Goal: Register for event/course

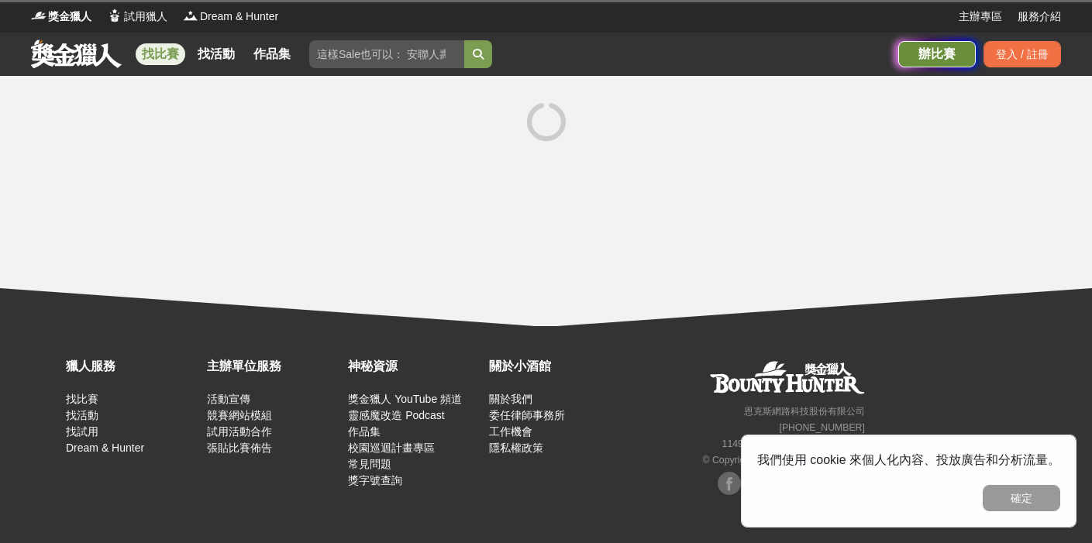
click at [919, 64] on div "辦比賽" at bounding box center [937, 54] width 78 height 26
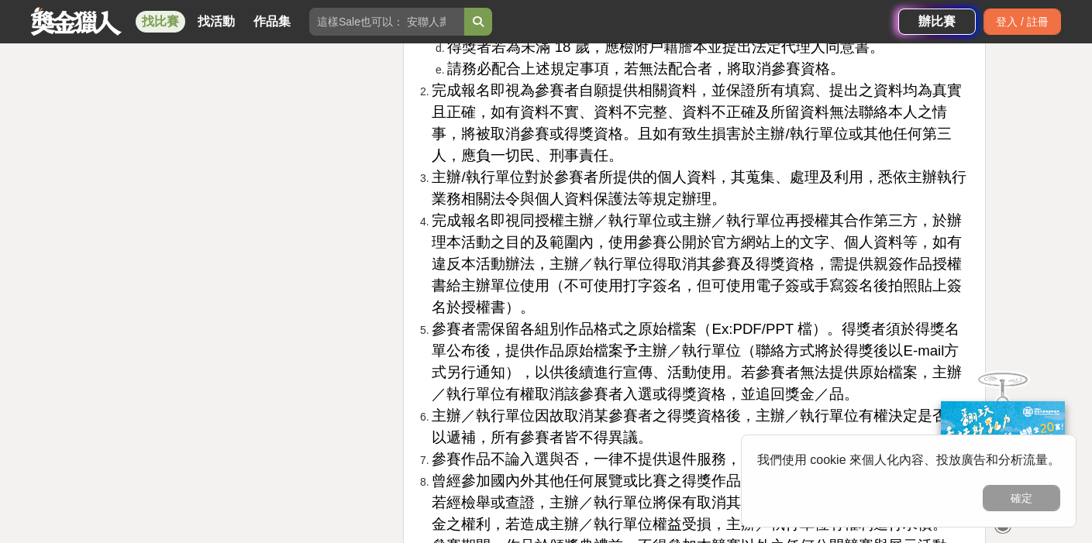
scroll to position [5088, 0]
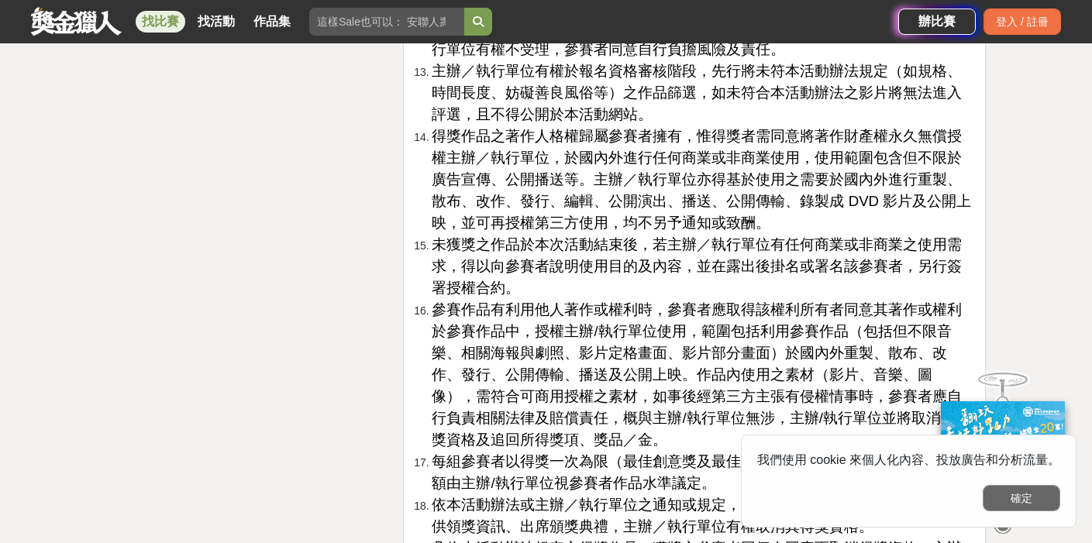
click at [1019, 491] on button "確定" at bounding box center [1022, 498] width 78 height 26
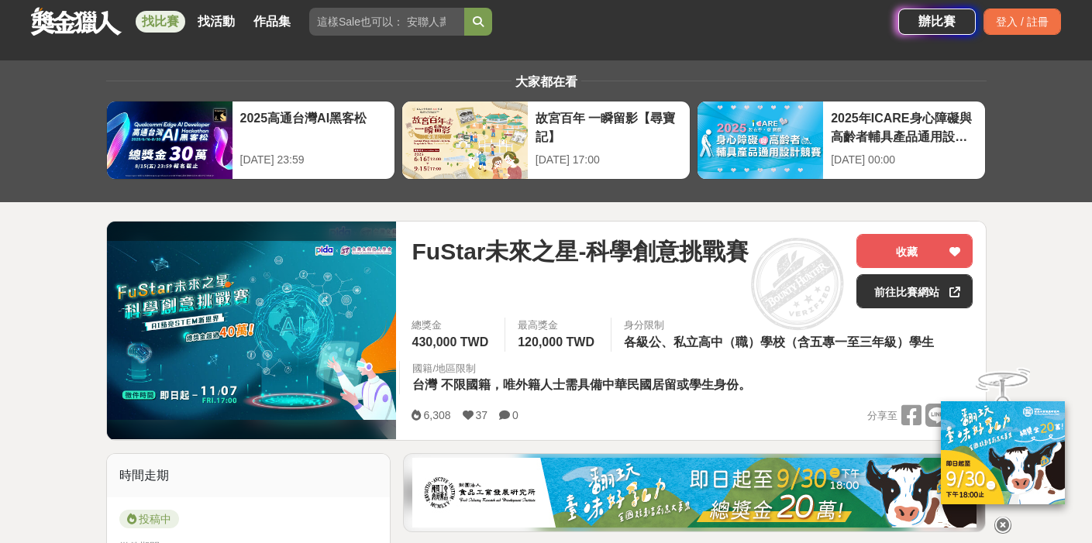
scroll to position [64, 0]
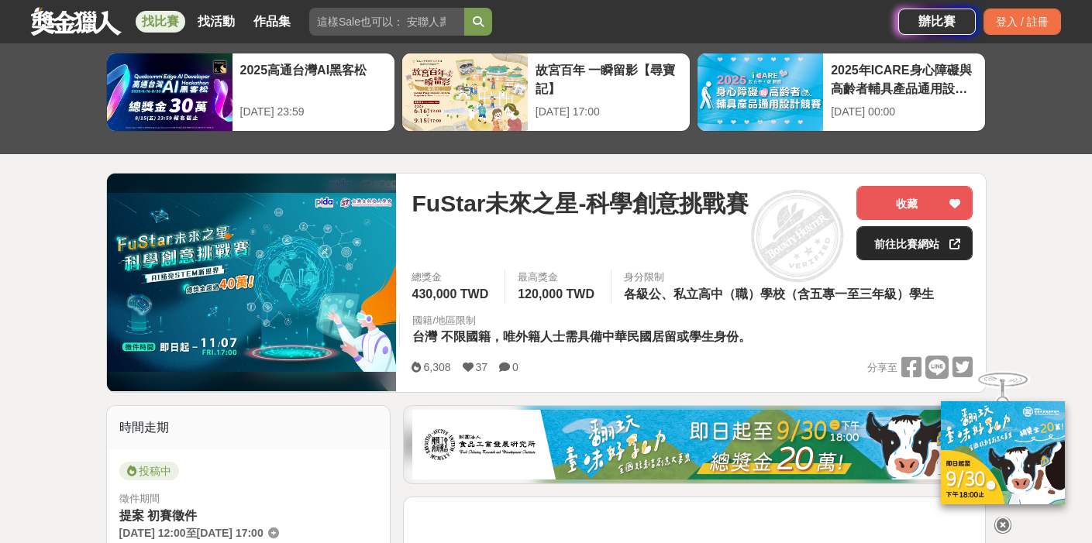
click at [883, 245] on link "前往比賽網站" at bounding box center [915, 243] width 116 height 34
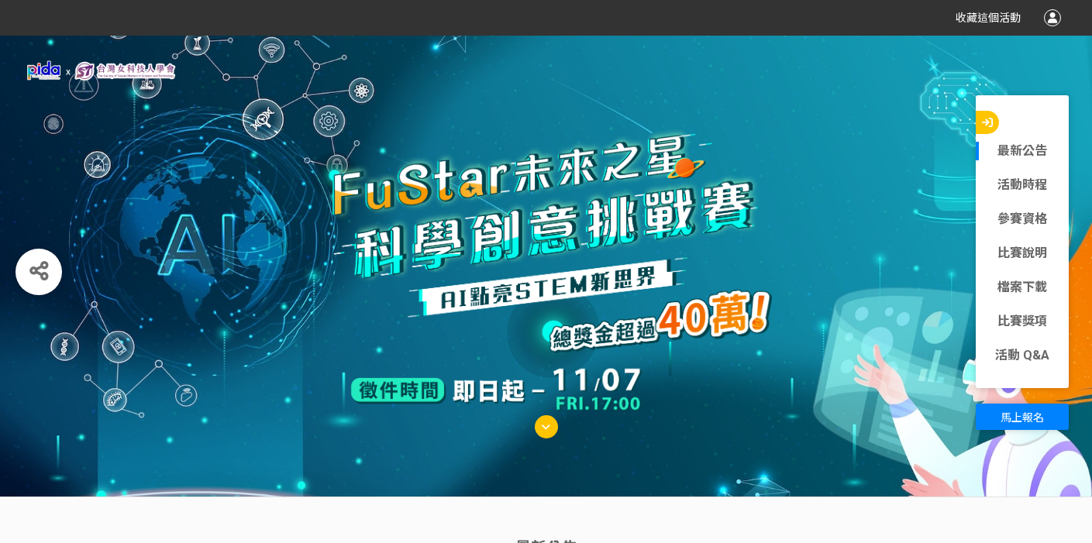
scroll to position [310, 0]
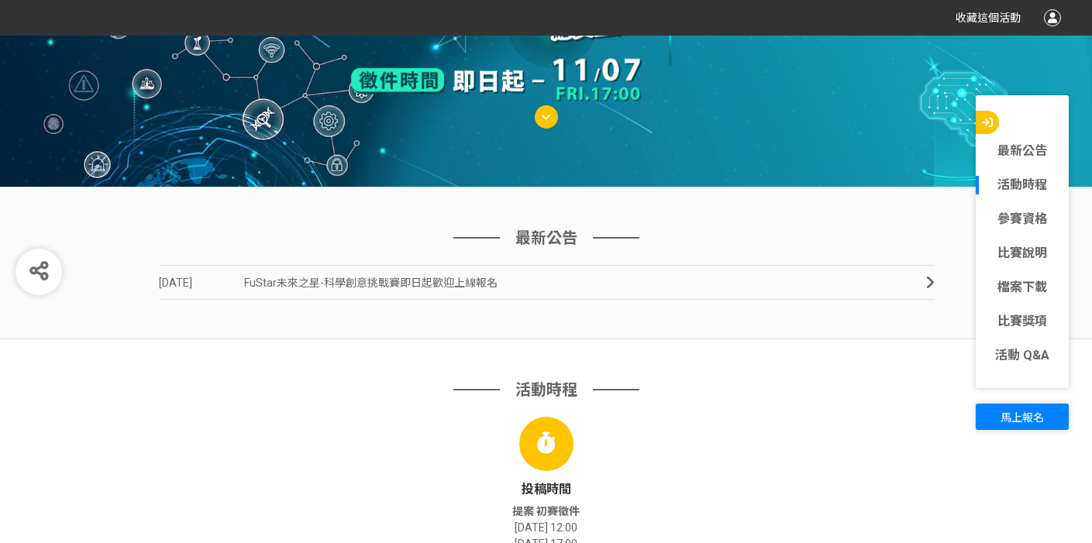
click at [1045, 413] on button "馬上報名" at bounding box center [1022, 417] width 93 height 26
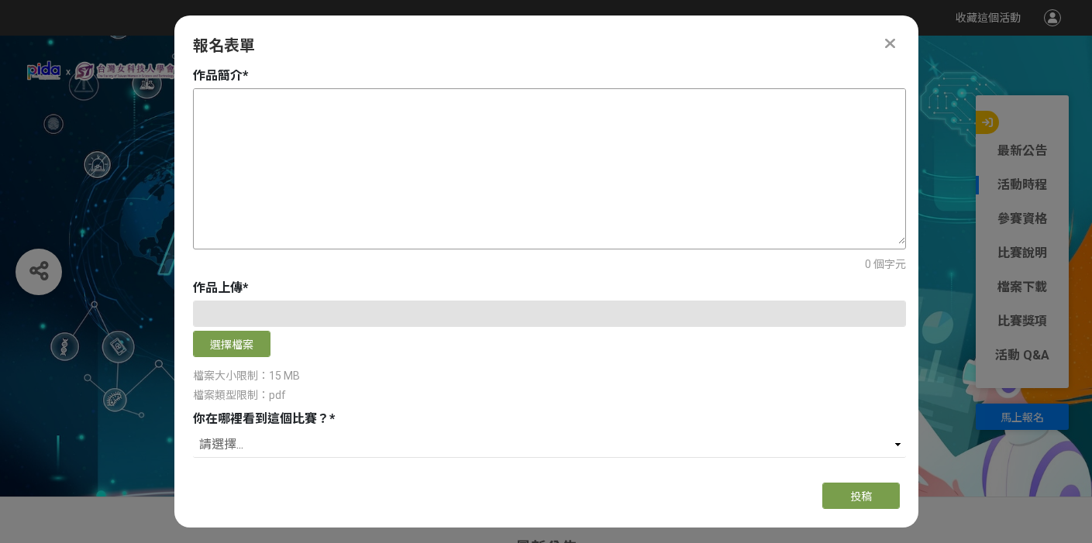
scroll to position [642, 0]
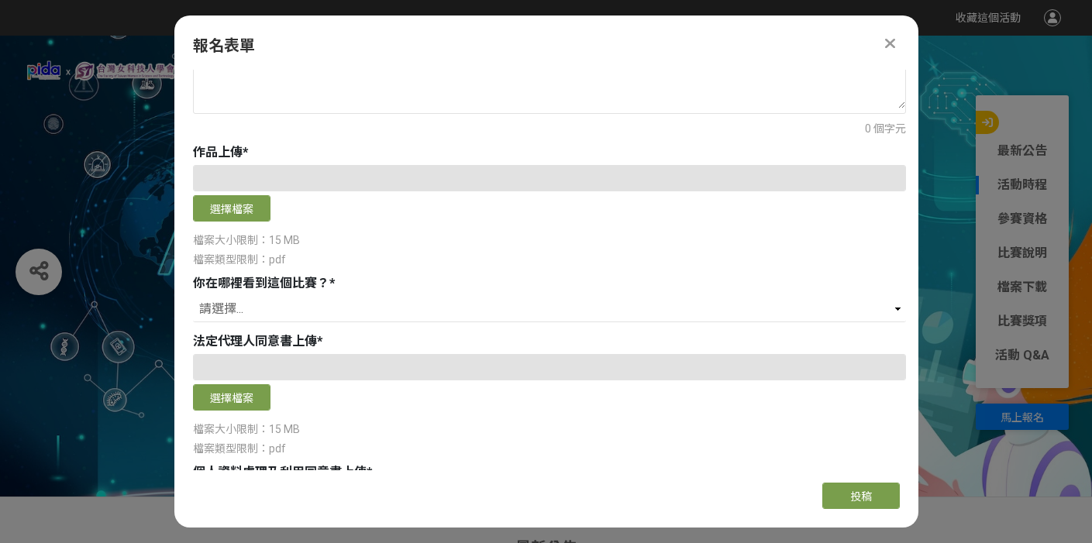
click at [359, 184] on div at bounding box center [549, 178] width 713 height 26
click at [366, 175] on div at bounding box center [549, 178] width 713 height 26
click at [652, 183] on div at bounding box center [549, 178] width 713 height 26
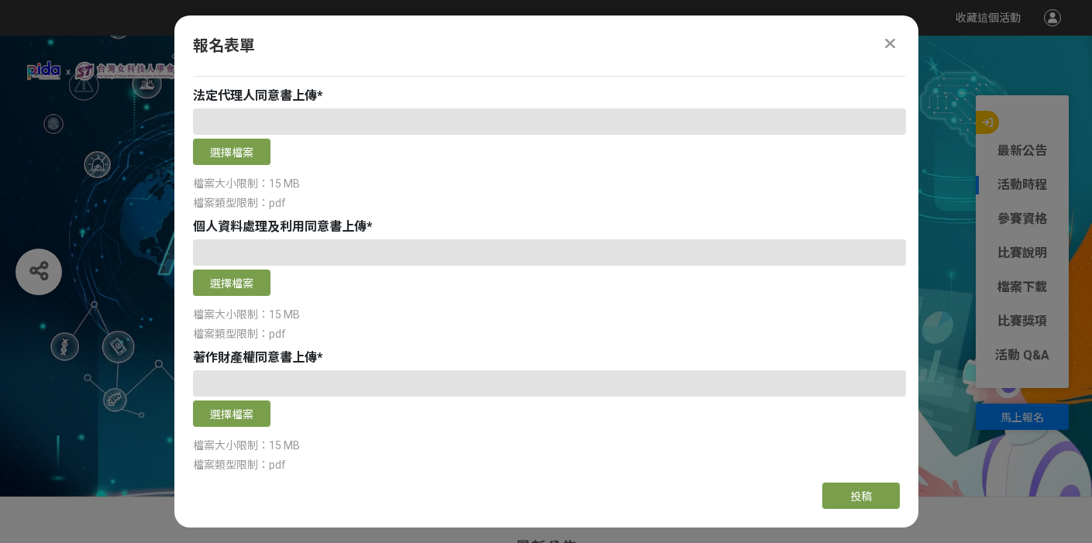
scroll to position [947, 0]
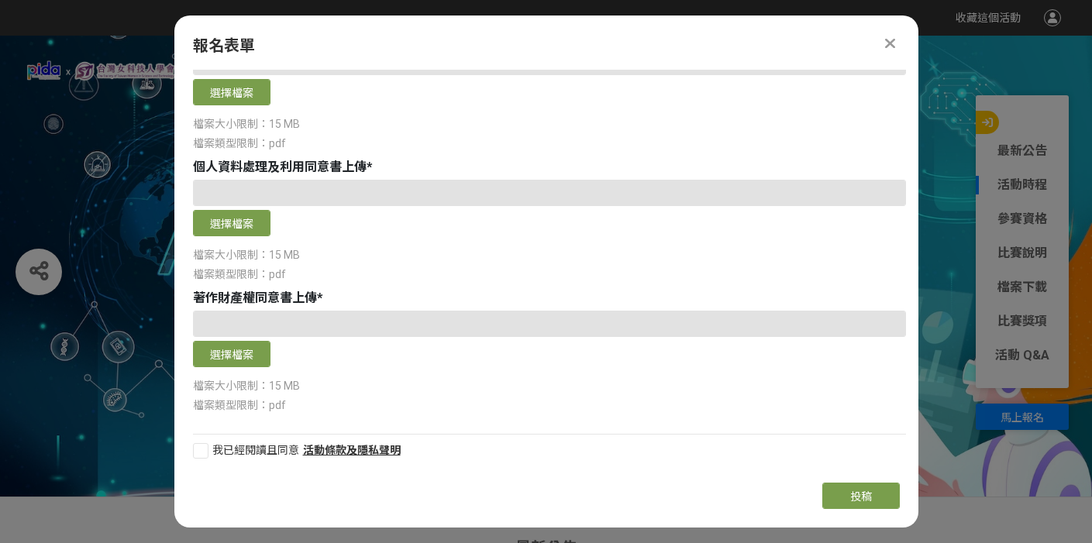
click at [891, 42] on icon at bounding box center [890, 44] width 10 height 16
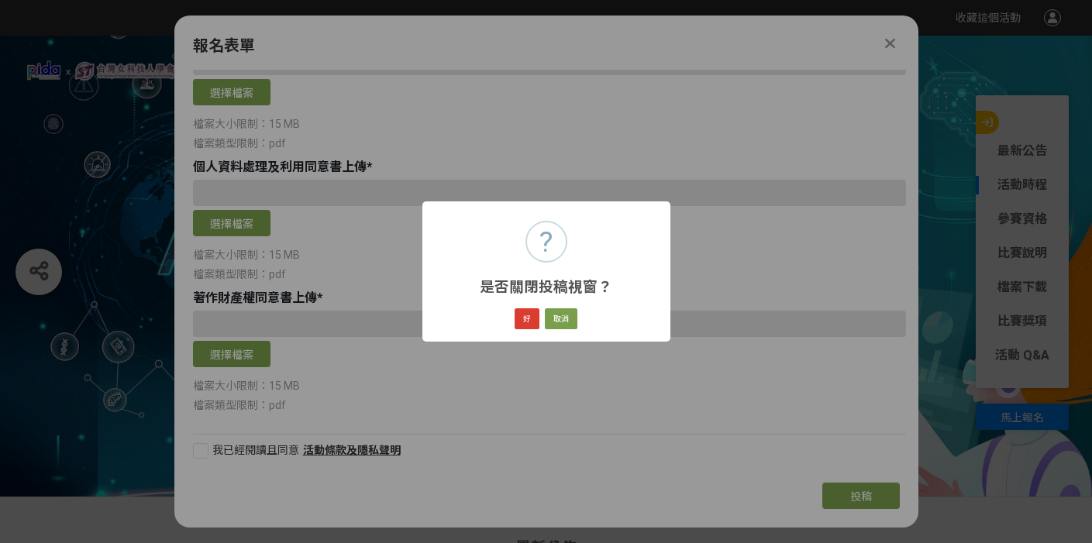
click at [526, 317] on button "好" at bounding box center [527, 320] width 25 height 22
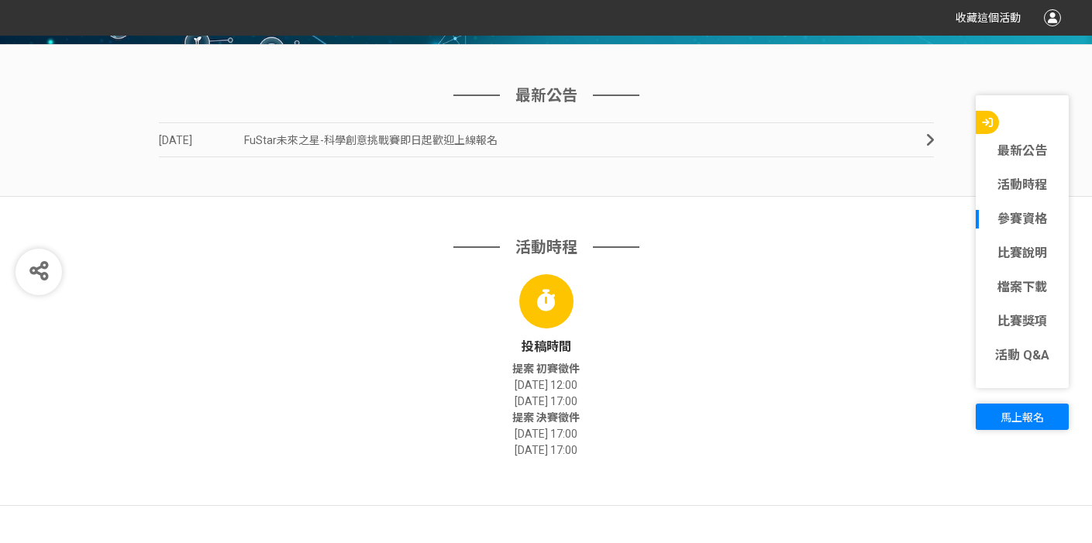
scroll to position [0, 0]
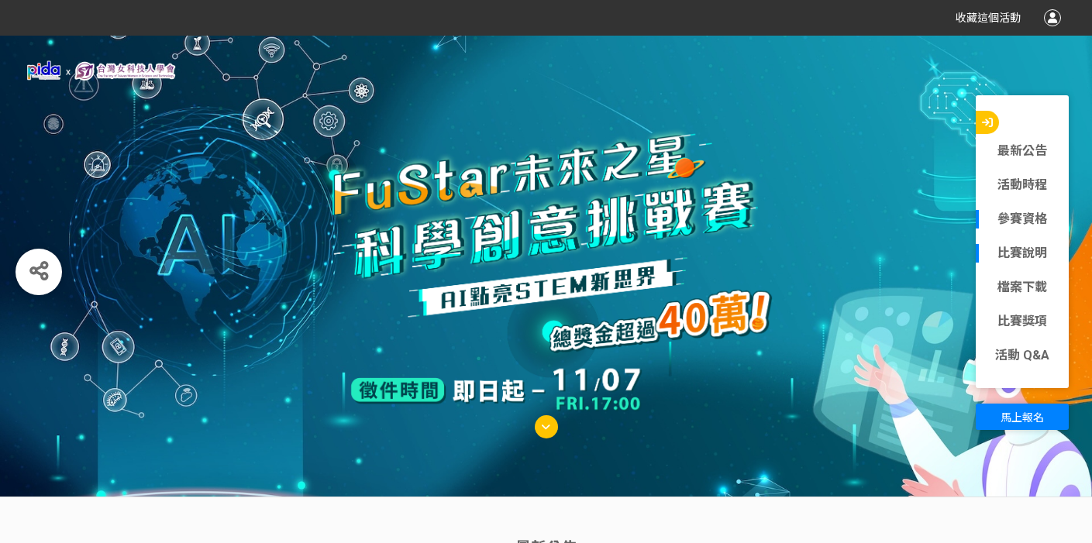
click at [1017, 261] on link "比賽說明" at bounding box center [1022, 253] width 93 height 19
click at [554, 430] on div at bounding box center [546, 426] width 23 height 23
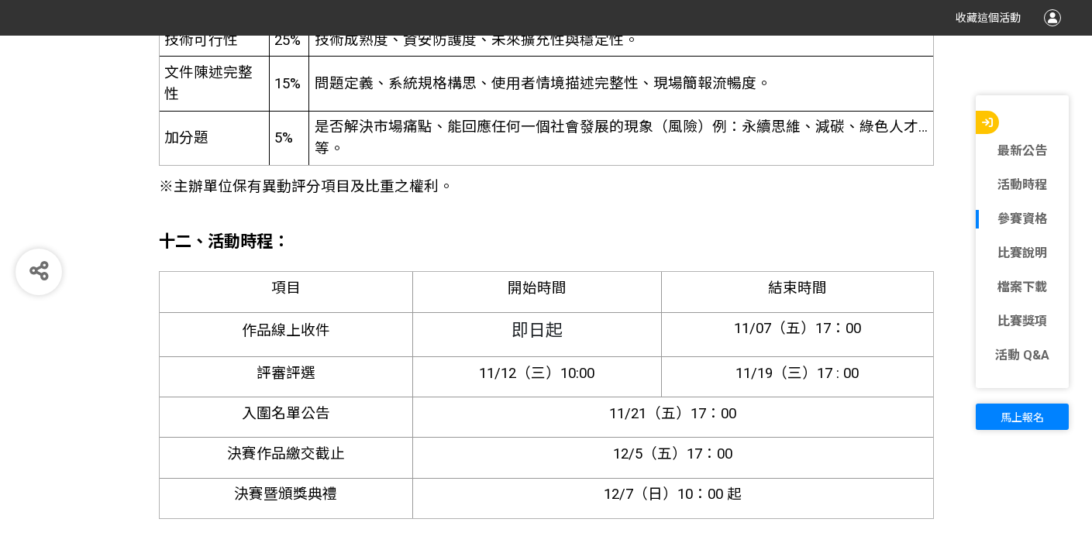
scroll to position [4441, 0]
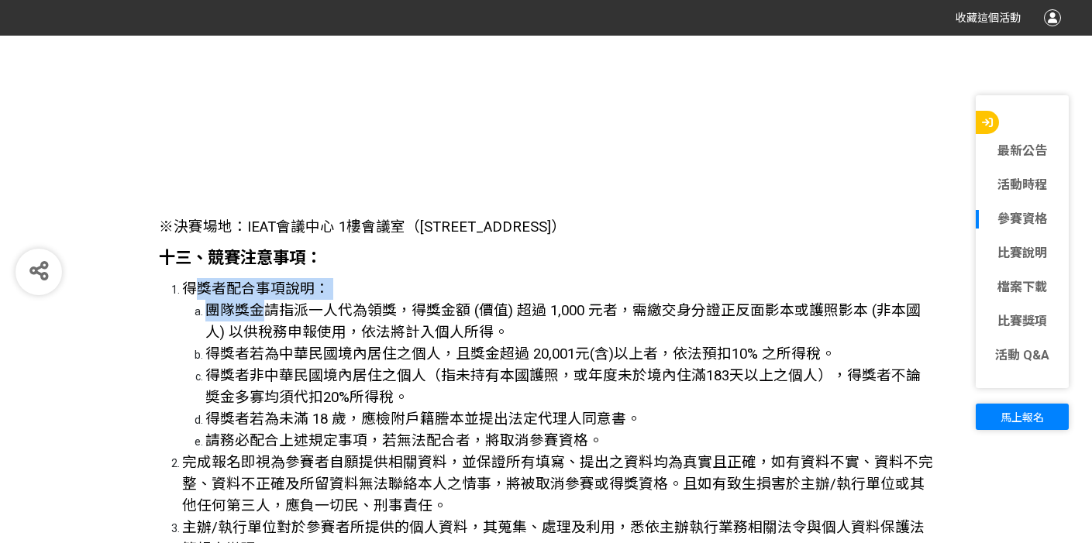
drag, startPoint x: 189, startPoint y: 218, endPoint x: 266, endPoint y: 238, distance: 79.3
click at [261, 278] on li "得獎者配合事項說明： 團隊獎金請指派一人代為領獎，得獎金額 (價值) 超過 1,000 元者，需繳交身分證正反面影本或護照影本 (非本國人) 以供稅務申報使用…" at bounding box center [558, 365] width 752 height 174
click at [276, 302] on span "團隊獎金請指派一人代為領獎，得獎金額 (價值) 超過 1,000 元者，需繳交身分證正反面影本或護照影本 (非本國人) 以供稅務申報使用，依法將計入個人所得。" at bounding box center [562, 321] width 715 height 39
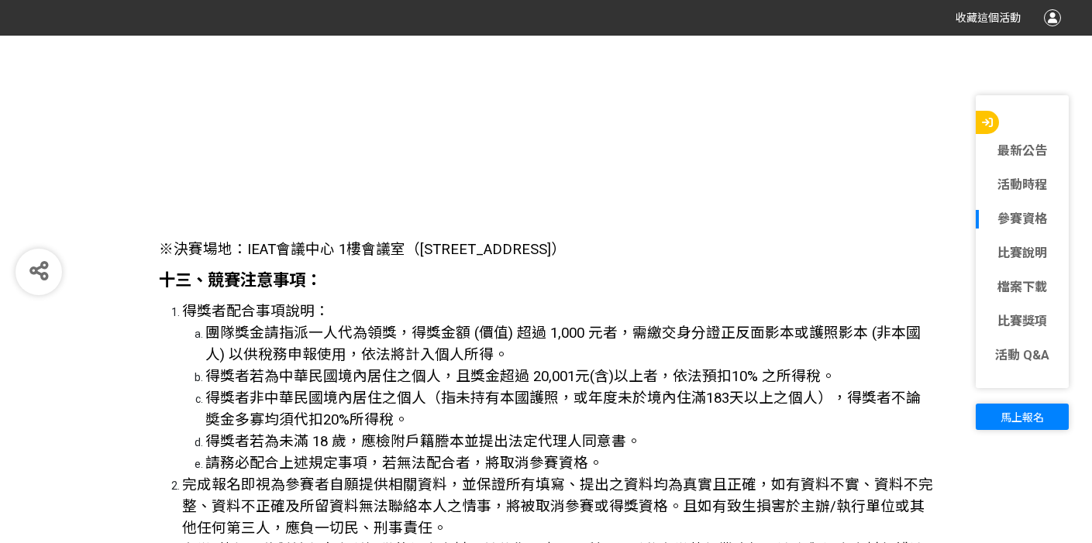
scroll to position [4389, 0]
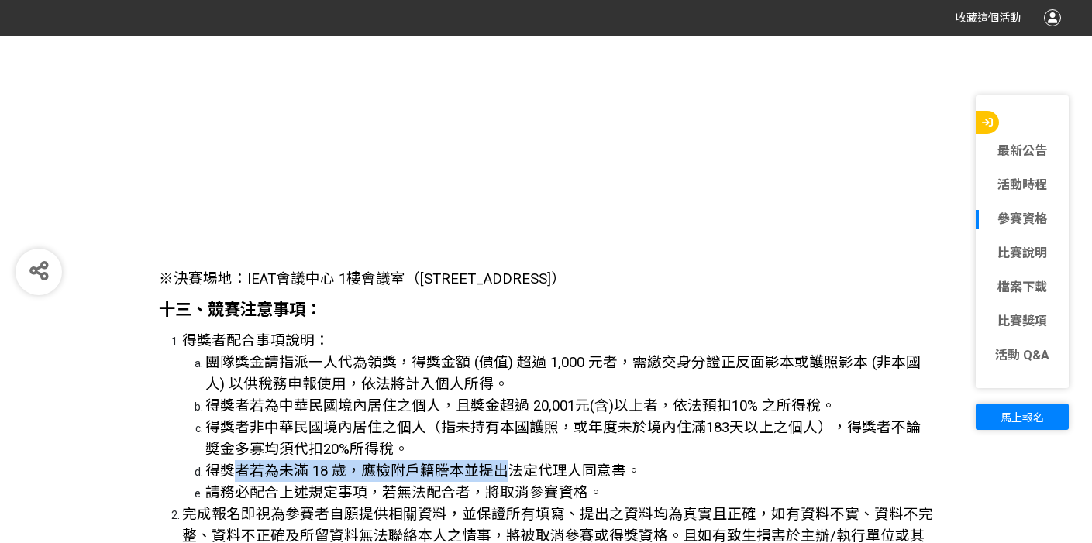
drag, startPoint x: 229, startPoint y: 392, endPoint x: 500, endPoint y: 398, distance: 271.4
click at [500, 463] on span "得獎者若為未滿 18 歲，應檢附戶籍謄本並提出法定代理人同意書。" at bounding box center [423, 471] width 436 height 17
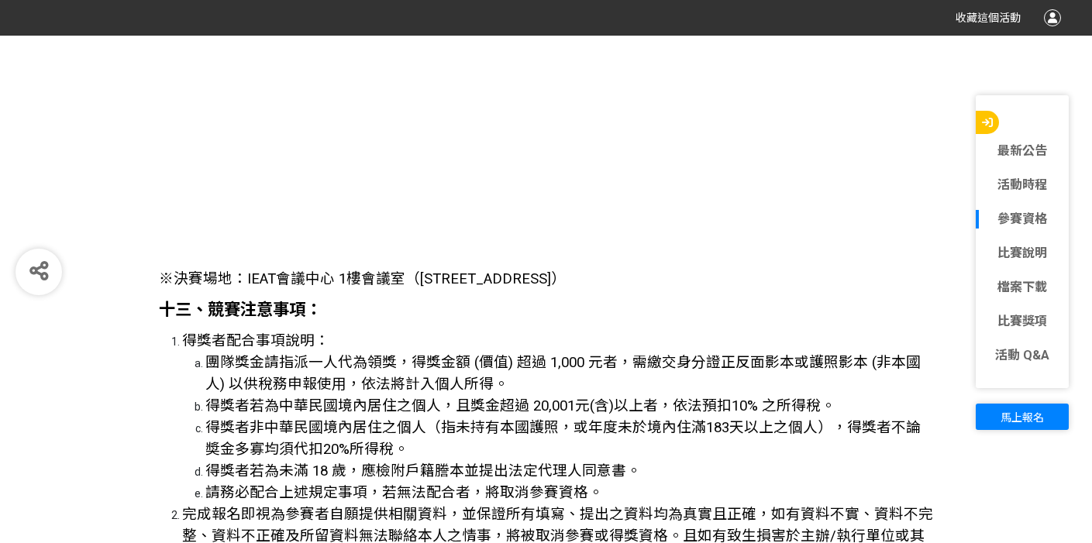
click at [527, 463] on span "得獎者若為未滿 18 歲，應檢附戶籍謄本並提出法定代理人同意書。" at bounding box center [423, 471] width 436 height 17
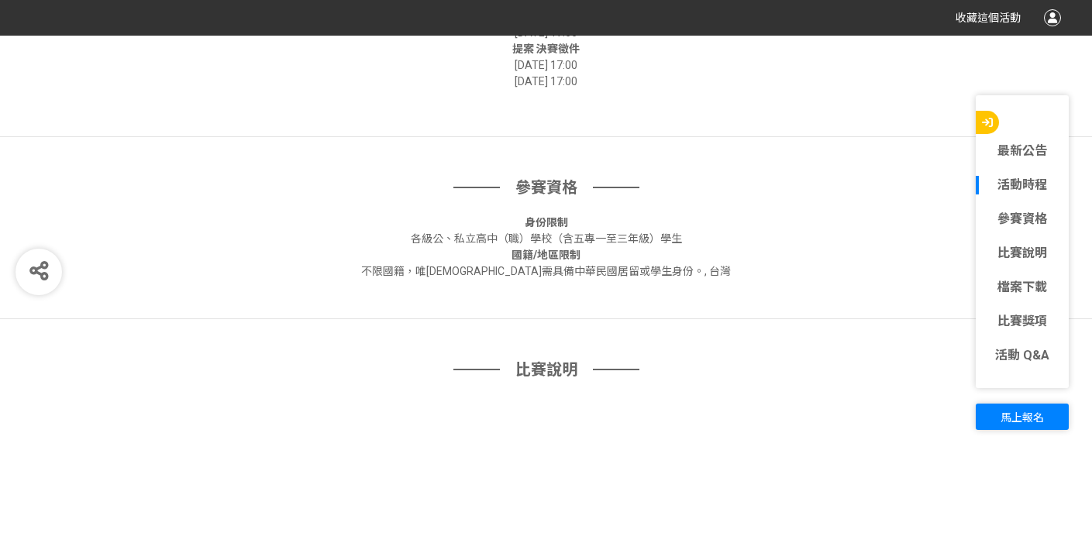
scroll to position [47, 0]
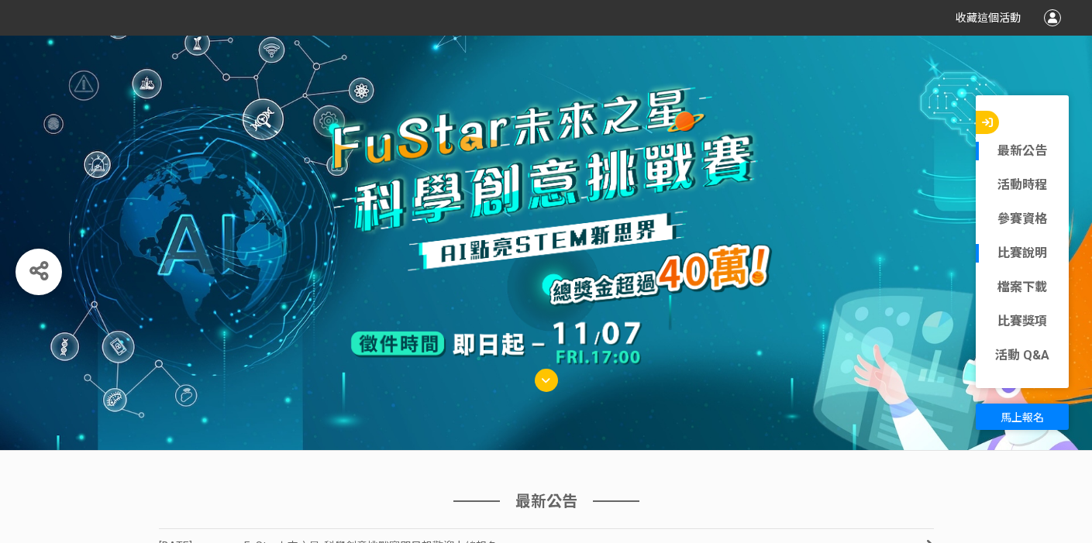
click at [1036, 258] on link "比賽說明" at bounding box center [1022, 253] width 93 height 19
click at [1015, 260] on link "比賽說明" at bounding box center [1022, 253] width 93 height 19
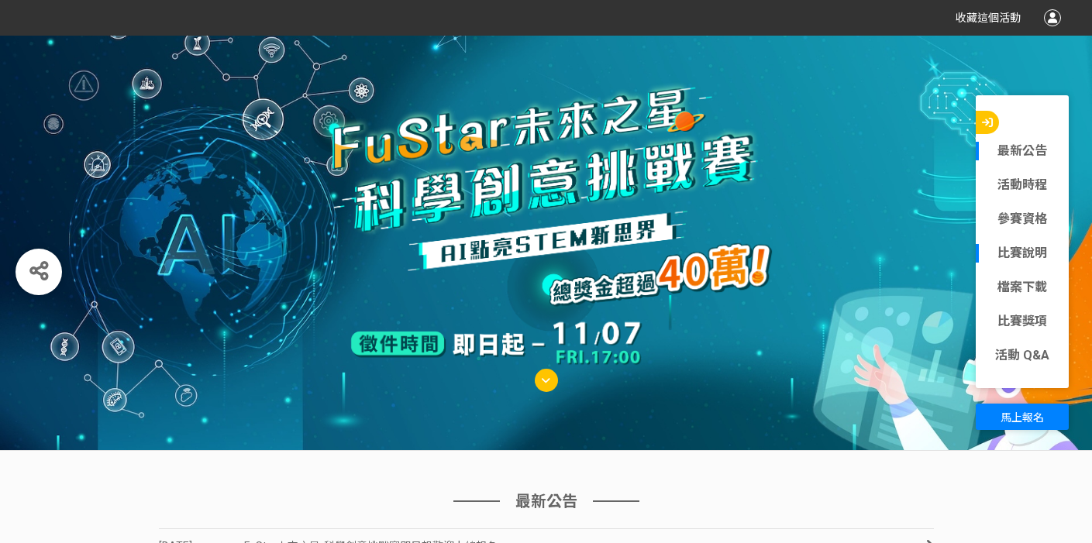
click at [1015, 260] on link "比賽說明" at bounding box center [1022, 253] width 93 height 19
click at [1012, 253] on link "比賽說明" at bounding box center [1022, 253] width 93 height 19
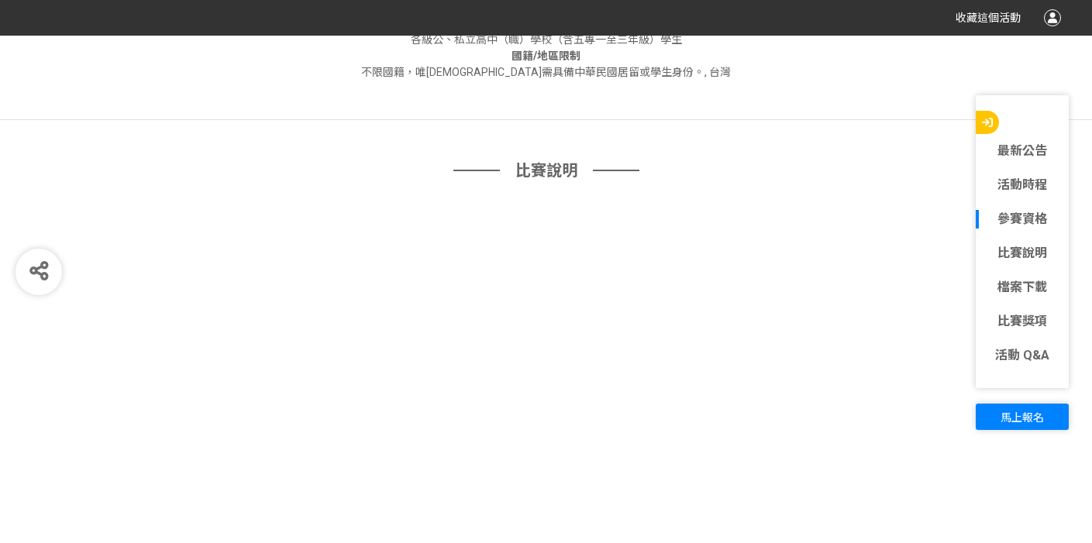
scroll to position [1788, 0]
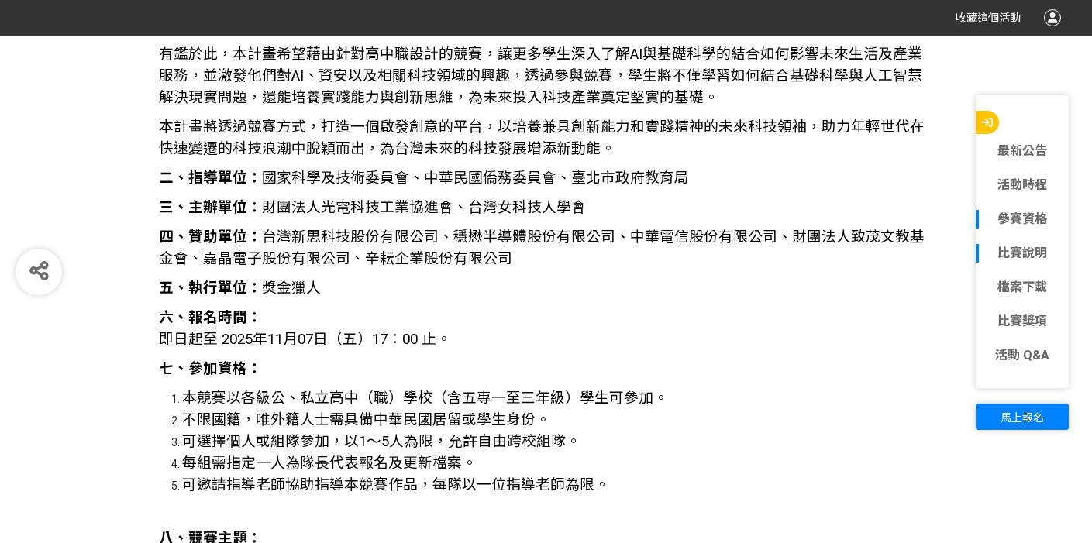
click at [1003, 267] on div "比賽說明" at bounding box center [1022, 253] width 93 height 34
click at [1021, 257] on link "比賽說明" at bounding box center [1022, 253] width 93 height 19
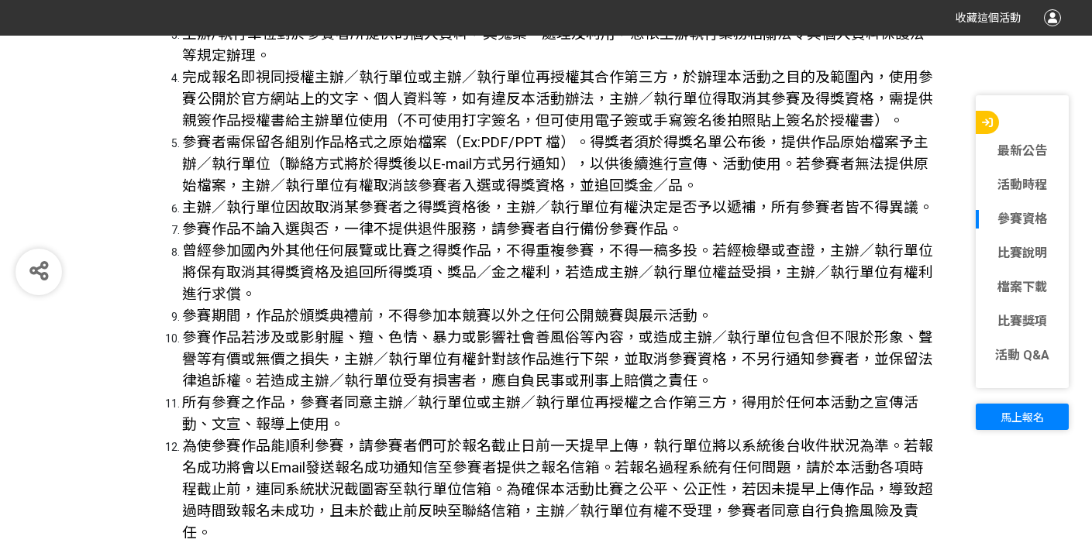
scroll to position [5497, 0]
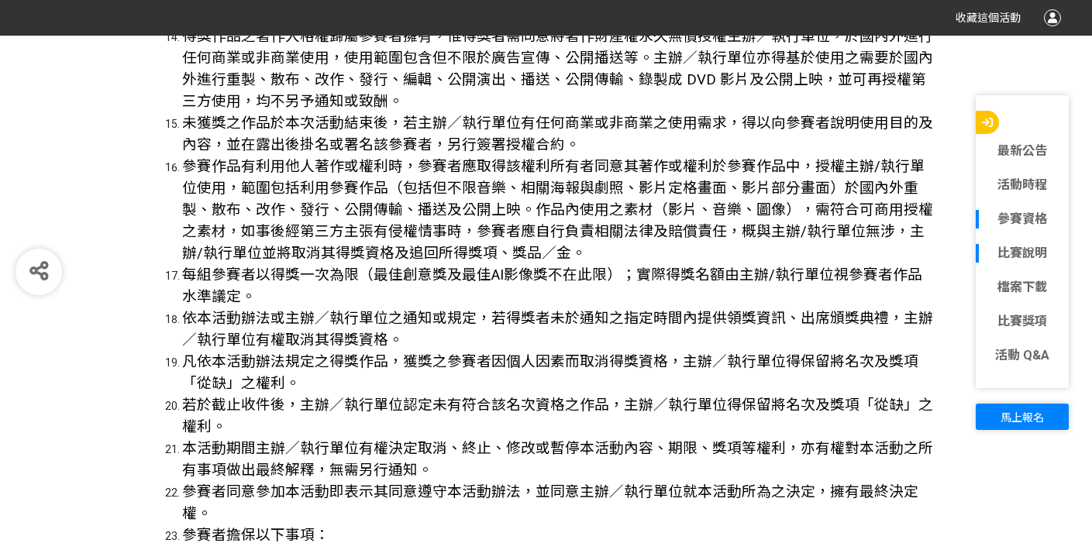
click at [1040, 267] on div "比賽說明" at bounding box center [1022, 253] width 93 height 34
click at [1016, 288] on link "檔案下載" at bounding box center [1022, 287] width 93 height 19
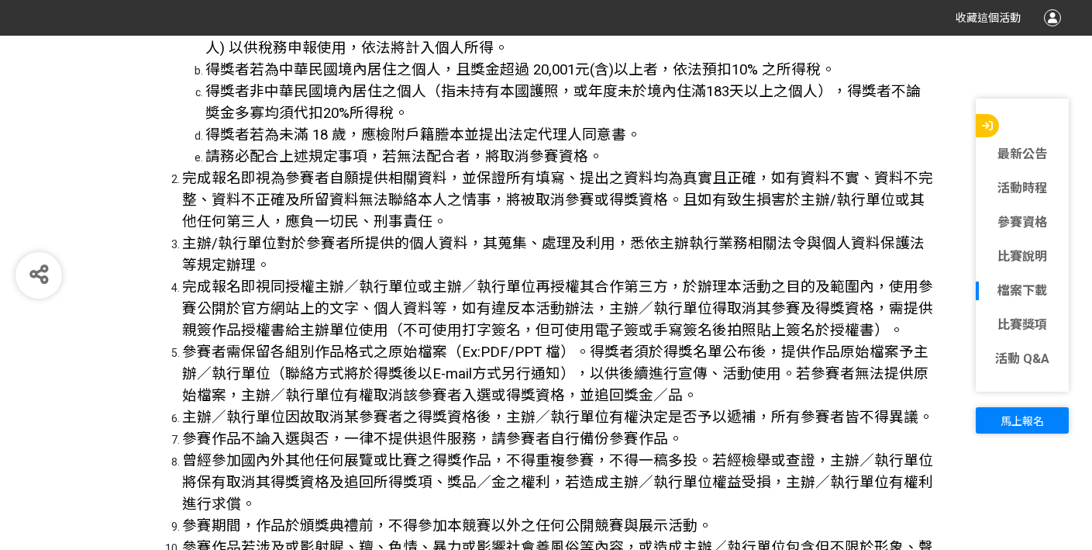
scroll to position [5240, 0]
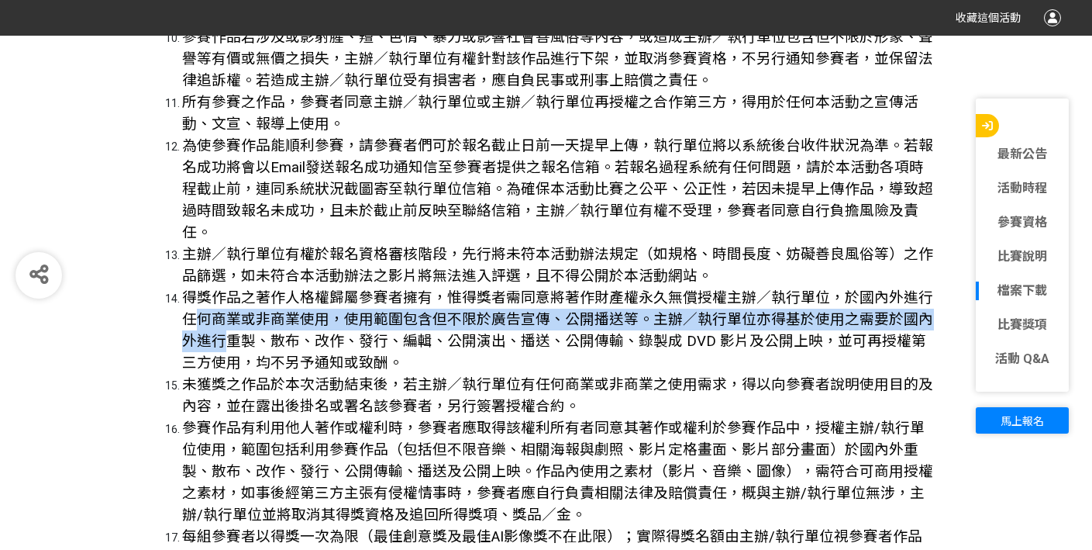
drag, startPoint x: 199, startPoint y: 196, endPoint x: 230, endPoint y: 223, distance: 41.2
click at [230, 289] on span "得獎作品之著作人格權歸屬參賽者擁有，惟得獎者需同意將著作財產權永久無償授權主辦／執行單位，於國內外進行任何商業或非商業使用，使用範圍包含但不限於廣告宣傳、公開…" at bounding box center [557, 330] width 751 height 82
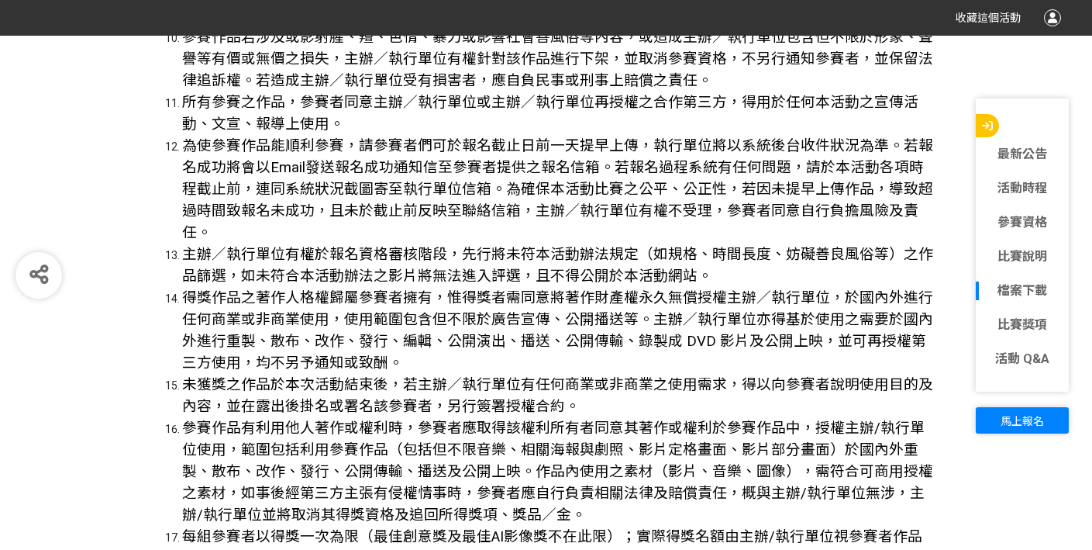
click at [277, 376] on span "未獲獎之作品於本次活動結束後，若主辦／執行單位有任何商業或非商業之使用需求，得以向參賽者說明使用目的及內容，並在露出後掛名或署名該參賽者，另行簽署授權合約。" at bounding box center [557, 395] width 751 height 39
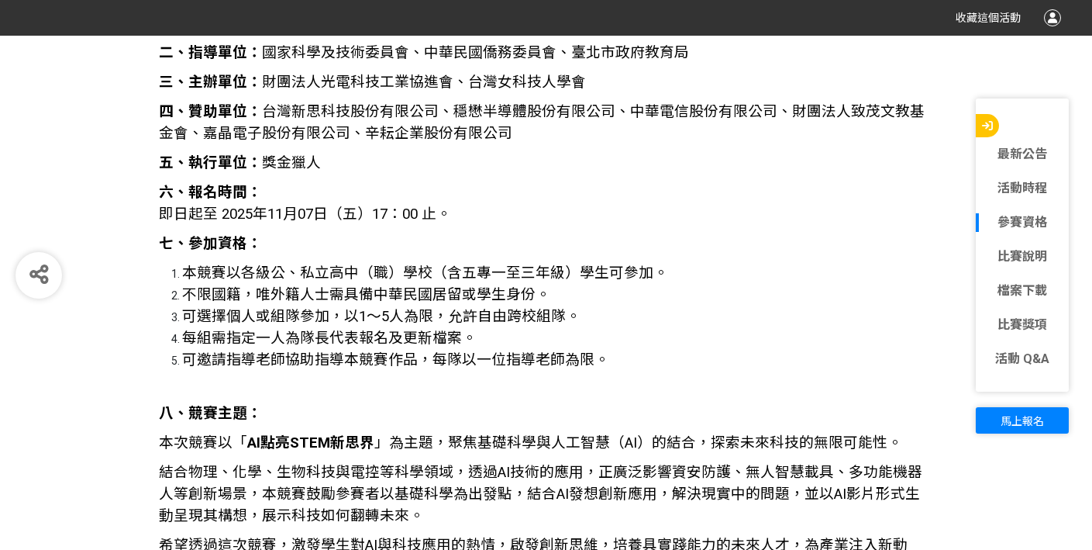
scroll to position [1170, 0]
